Goal: Navigation & Orientation: Find specific page/section

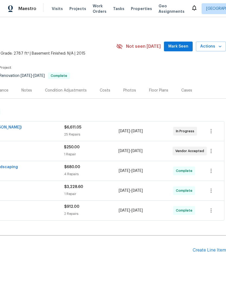
scroll to position [0, 80]
click at [178, 49] on span "Mark Seen" at bounding box center [179, 46] width 20 height 7
click at [176, 49] on span "Seen today" at bounding box center [180, 46] width 26 height 5
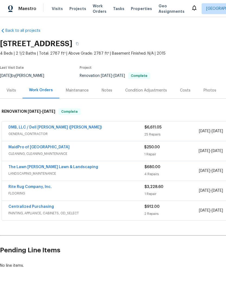
scroll to position [0, 0]
click at [137, 11] on span "Properties" at bounding box center [141, 8] width 21 height 5
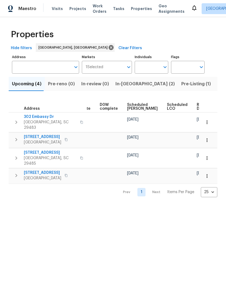
scroll to position [0, 142]
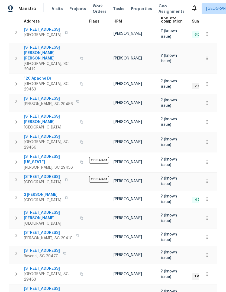
scroll to position [91, 0]
click at [55, 266] on span "[STREET_ADDRESS]" at bounding box center [50, 268] width 53 height 5
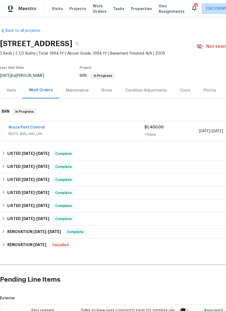
click at [37, 127] on link "Aruza Pest Control" at bounding box center [26, 127] width 36 height 4
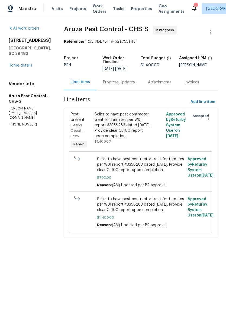
click at [131, 83] on div "Progress Updates" at bounding box center [119, 82] width 32 height 5
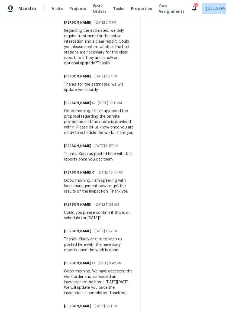
scroll to position [668, 0]
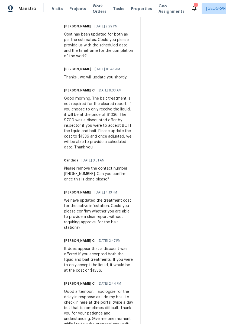
scroll to position [250, 0]
click at [75, 160] on h6 "Candida" at bounding box center [71, 160] width 14 height 5
click at [75, 161] on h6 "Candida" at bounding box center [71, 160] width 14 height 5
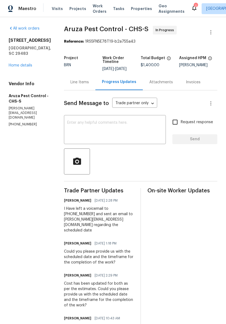
scroll to position [0, 0]
click at [137, 9] on span "Properties" at bounding box center [141, 8] width 21 height 5
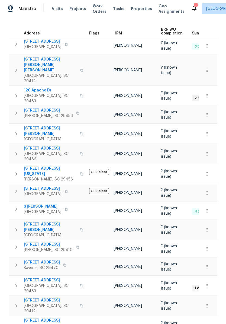
click at [138, 10] on span "Properties" at bounding box center [141, 8] width 21 height 5
click at [131, 10] on span "Properties" at bounding box center [141, 8] width 21 height 5
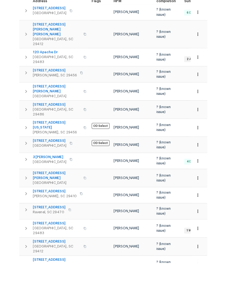
scroll to position [20, 0]
